Goal: Task Accomplishment & Management: Manage account settings

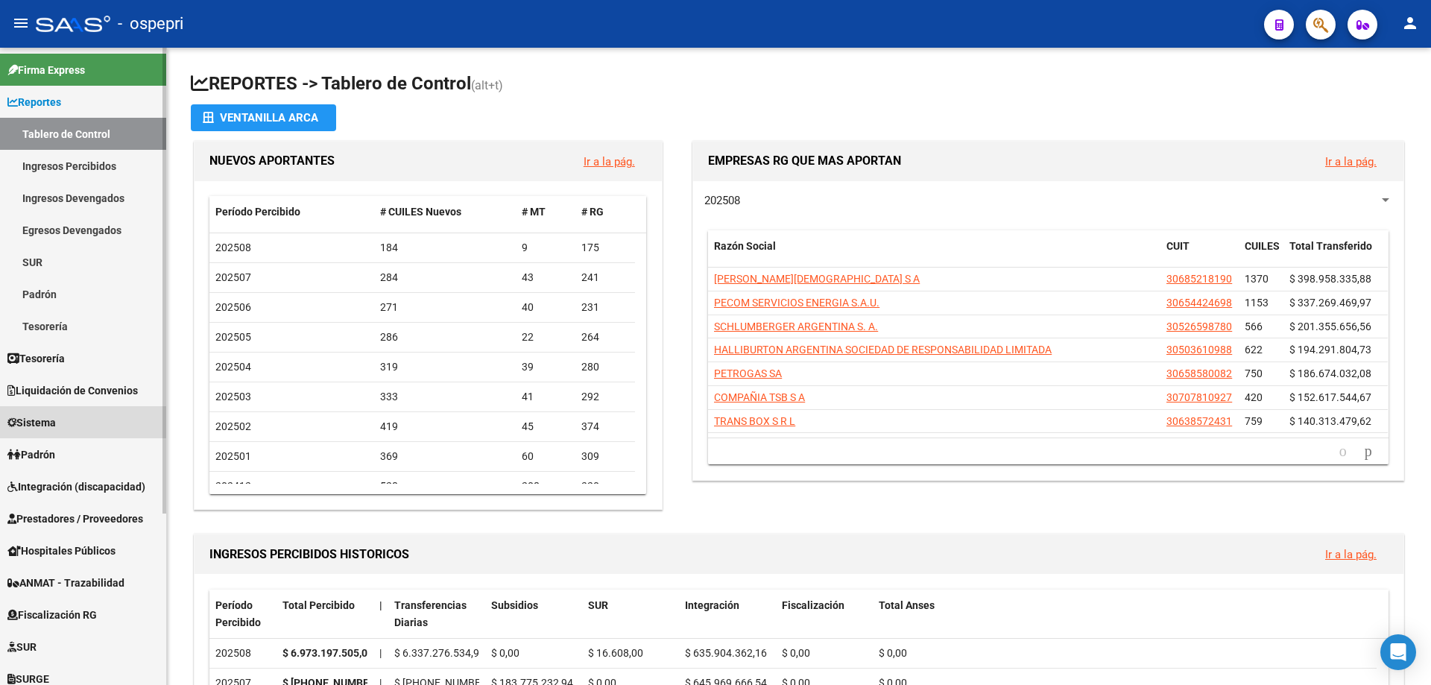
click at [49, 420] on span "Sistema" at bounding box center [31, 422] width 48 height 16
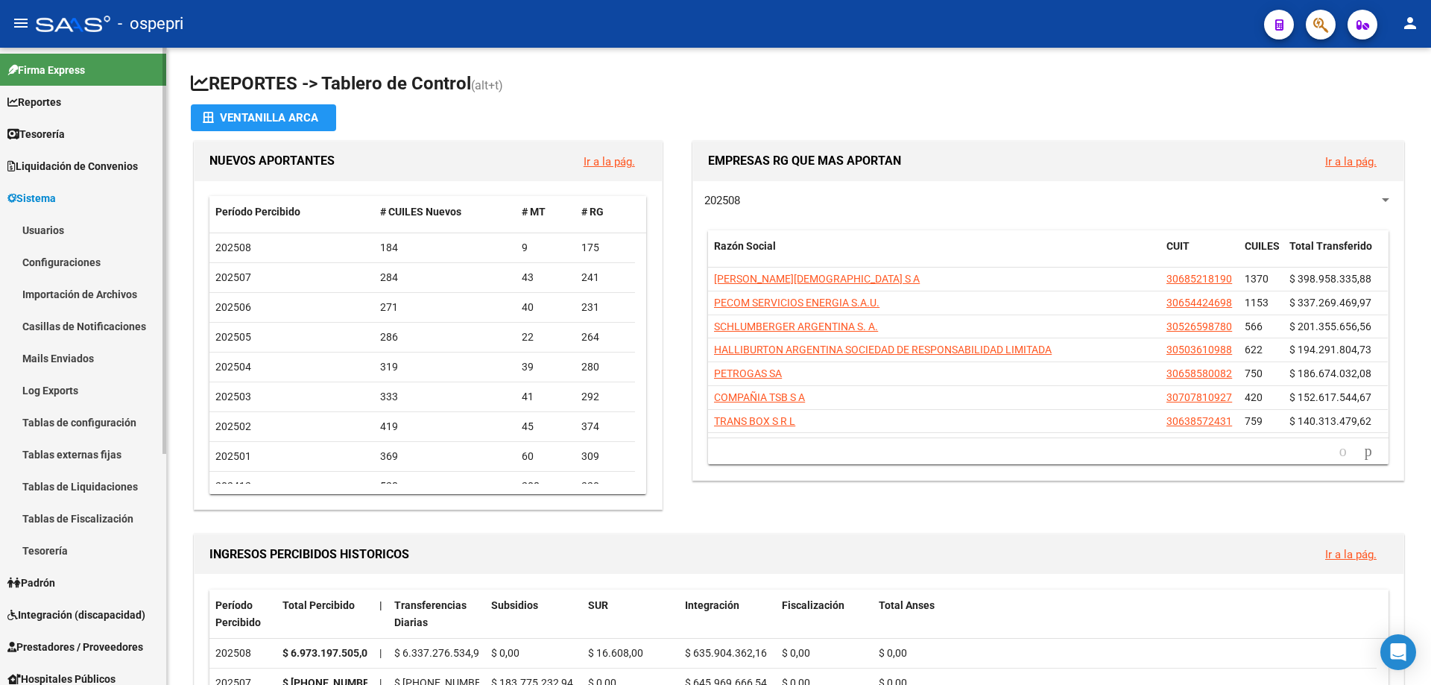
click at [50, 227] on link "Usuarios" at bounding box center [83, 230] width 166 height 32
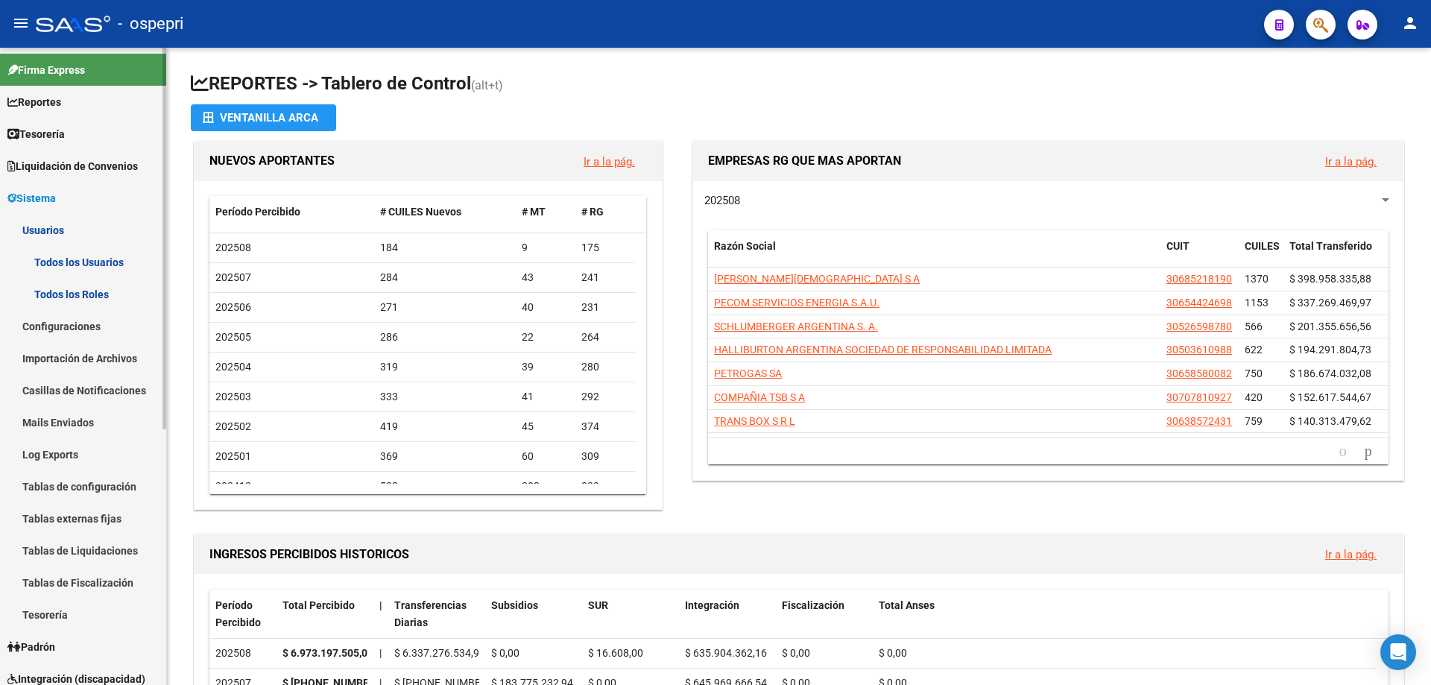
click at [63, 259] on link "Todos los Usuarios" at bounding box center [83, 262] width 166 height 32
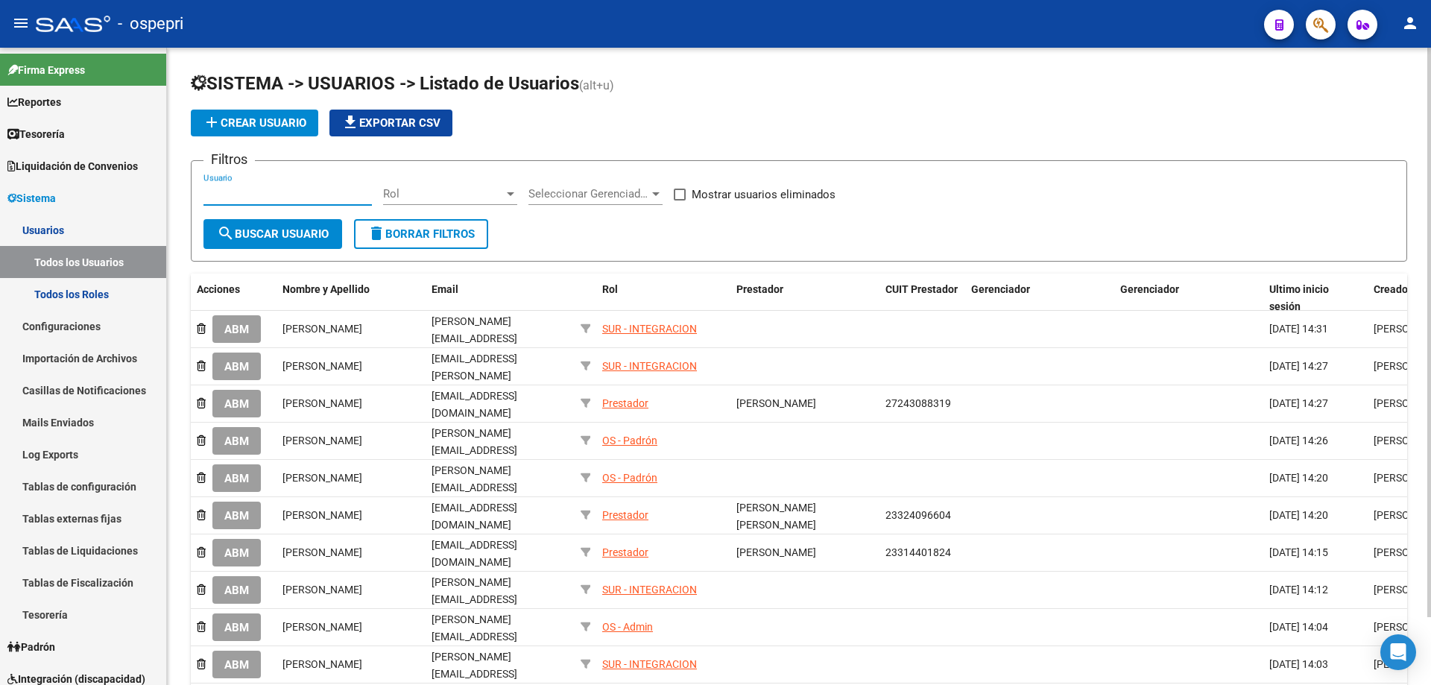
click at [279, 195] on input "Usuario" at bounding box center [287, 193] width 168 height 13
paste input "[PERSON_NAME][EMAIL_ADDRESS][DOMAIN_NAME]"
type input "[PERSON_NAME][EMAIL_ADDRESS][DOMAIN_NAME]"
click at [290, 225] on button "search Buscar Usuario" at bounding box center [272, 234] width 139 height 30
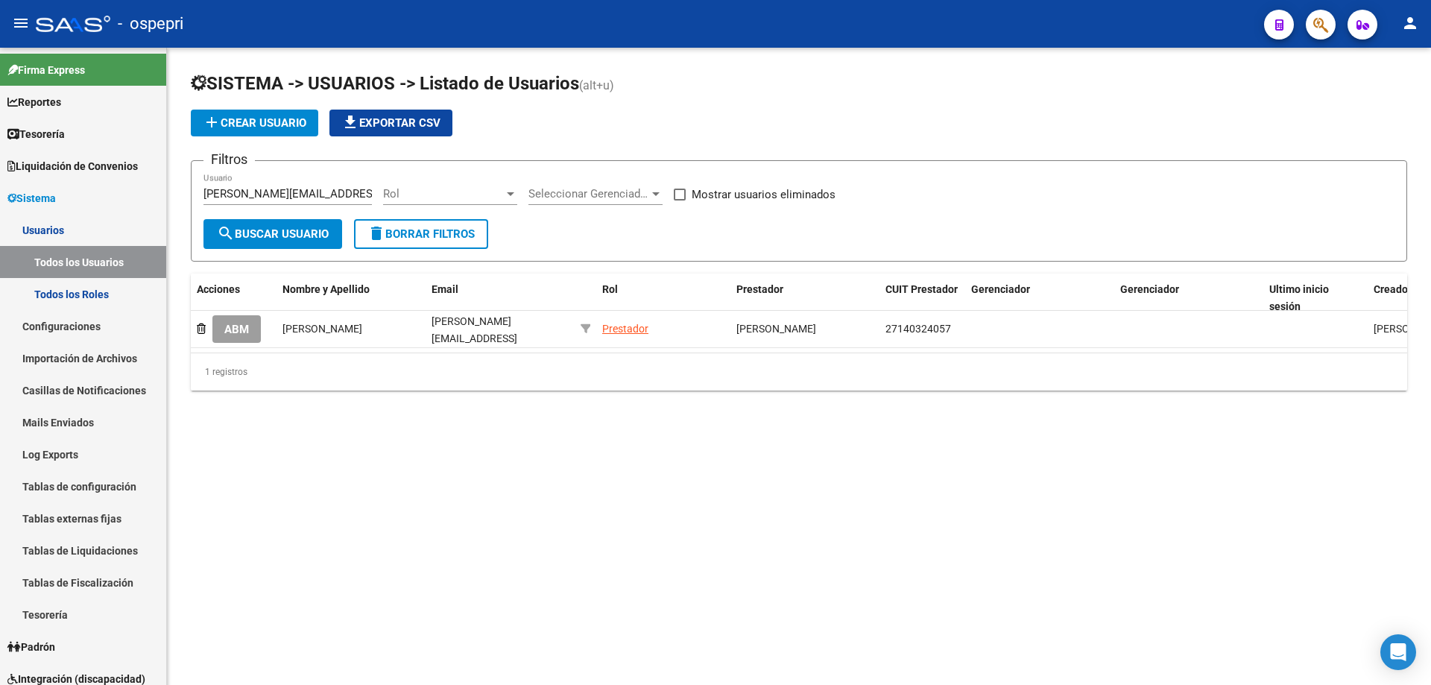
click at [237, 329] on span "ABM" at bounding box center [236, 329] width 25 height 13
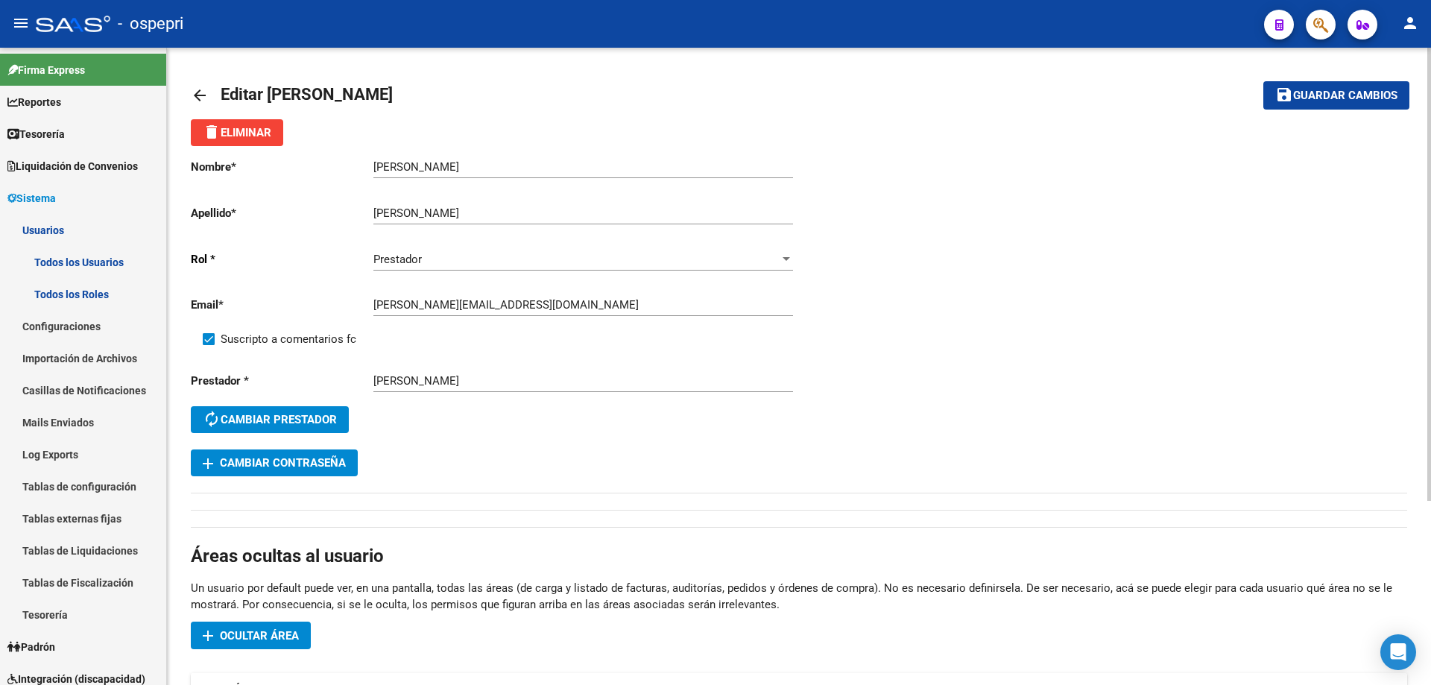
click at [296, 458] on span "add Cambiar Contraseña" at bounding box center [274, 462] width 143 height 13
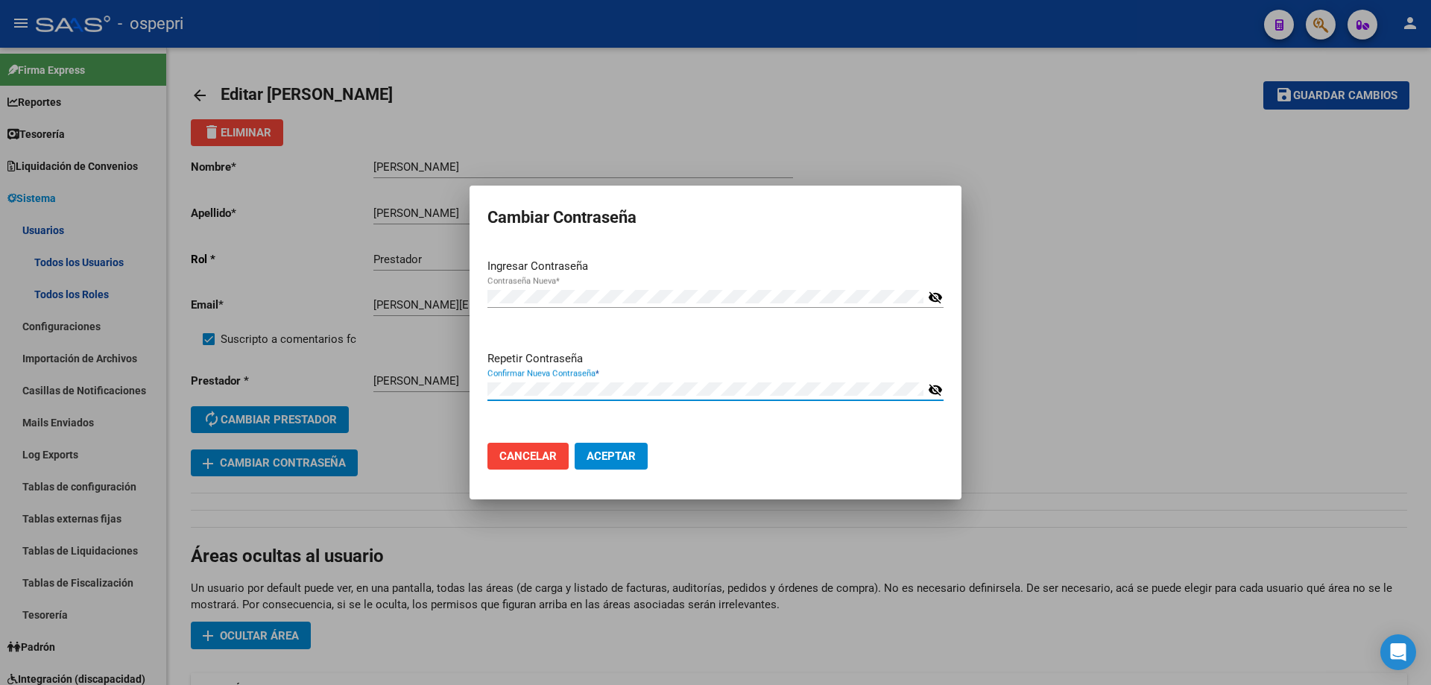
click at [742, 356] on p "Repetir Contraseña" at bounding box center [715, 358] width 456 height 17
click at [618, 458] on span "Aceptar" at bounding box center [611, 455] width 49 height 13
